Goal: Go to known website: Access a specific website the user already knows

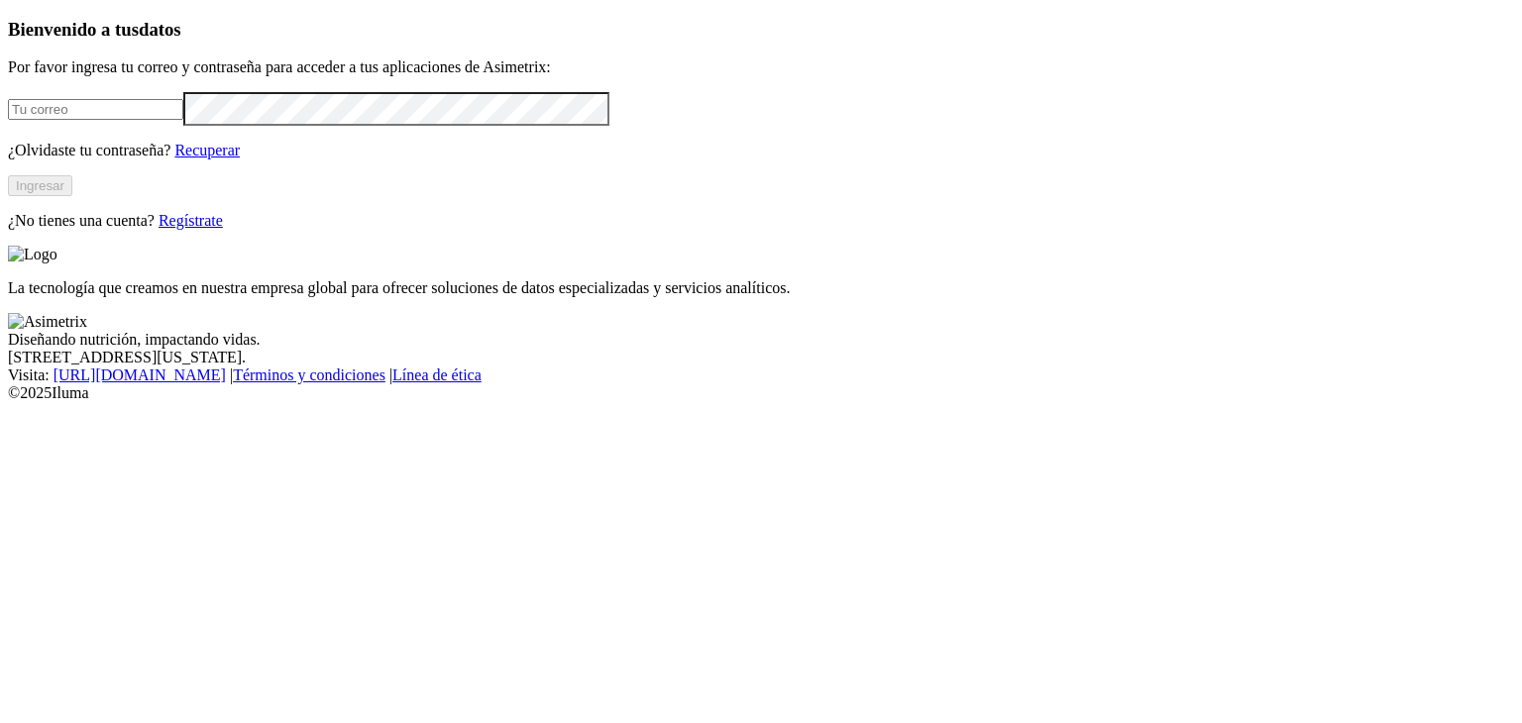
type input "[EMAIL_ADDRESS][DOMAIN_NAME]"
click at [72, 196] on button "Ingresar" at bounding box center [40, 185] width 64 height 21
